Goal: Information Seeking & Learning: Find specific fact

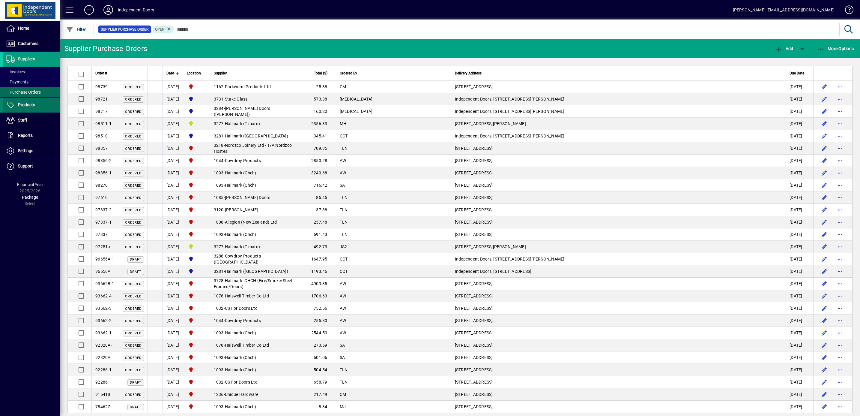
click at [23, 103] on span "Products" at bounding box center [26, 104] width 17 height 5
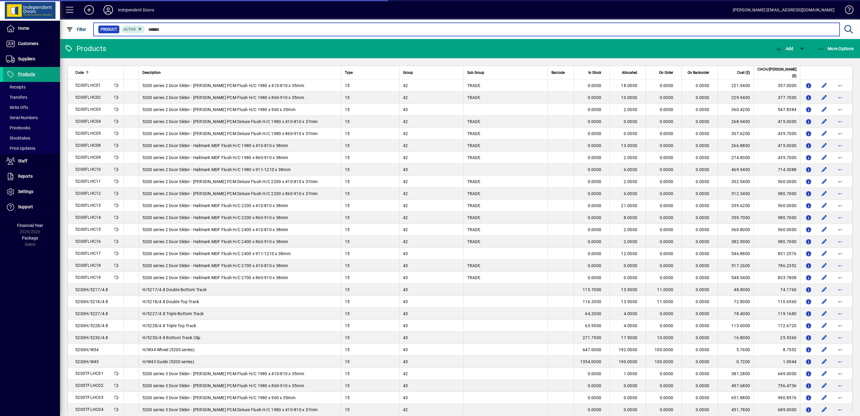
click at [184, 29] on input "text" at bounding box center [490, 29] width 690 height 8
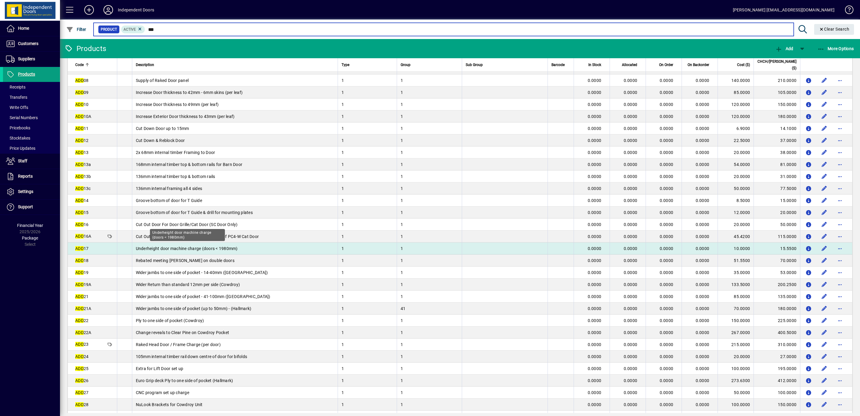
scroll to position [135, 0]
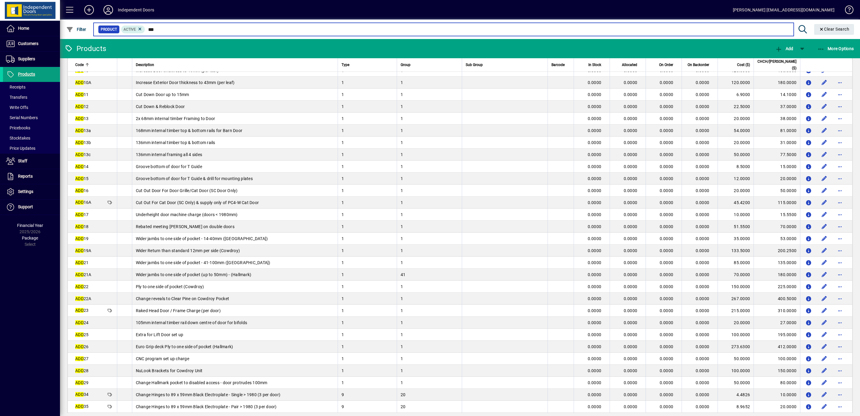
type input "***"
